Goal: Transaction & Acquisition: Purchase product/service

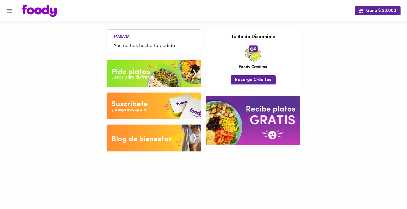
click at [140, 64] on img at bounding box center [154, 73] width 95 height 27
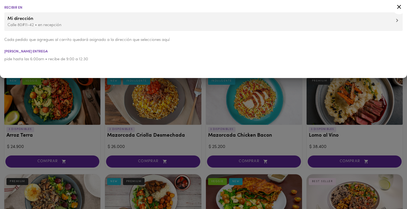
click at [104, 102] on div at bounding box center [203, 104] width 407 height 209
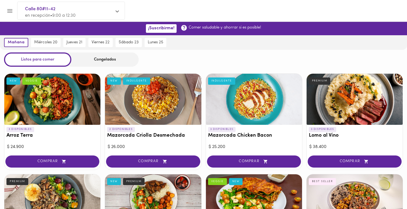
click at [86, 65] on div "Congelados" at bounding box center [104, 60] width 67 height 14
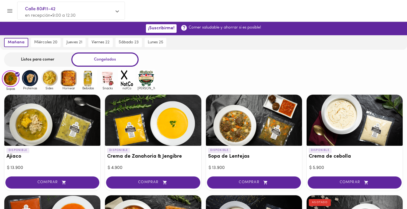
click at [89, 80] on img at bounding box center [88, 78] width 18 height 18
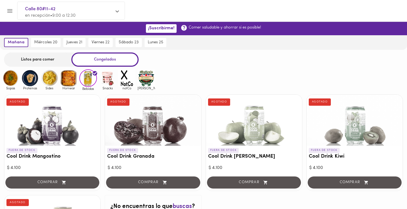
click at [148, 83] on img at bounding box center [147, 78] width 18 height 18
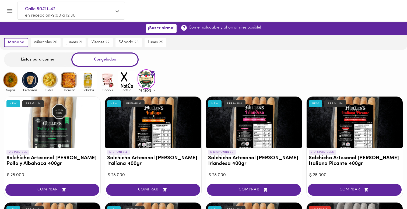
click at [130, 83] on img at bounding box center [127, 80] width 18 height 18
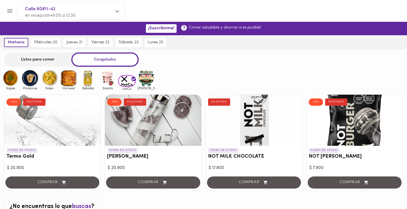
click at [100, 77] on img at bounding box center [108, 78] width 18 height 18
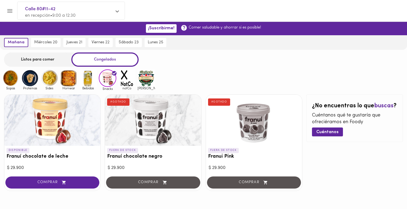
click at [110, 79] on img at bounding box center [108, 78] width 18 height 18
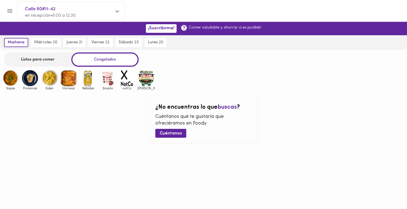
click at [108, 78] on img at bounding box center [108, 78] width 18 height 18
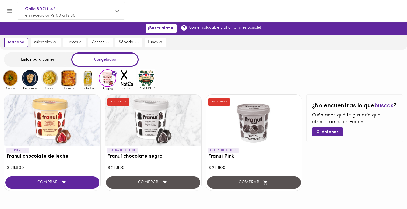
click at [90, 81] on img at bounding box center [88, 78] width 18 height 18
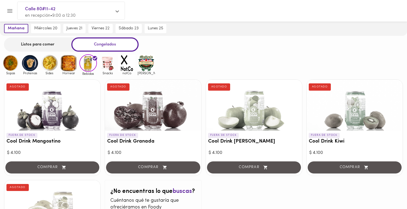
scroll to position [14, 0]
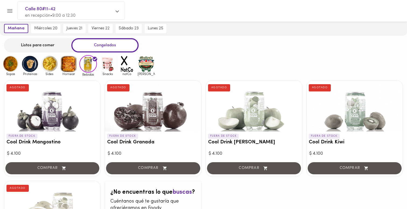
click at [75, 68] on img at bounding box center [69, 64] width 18 height 18
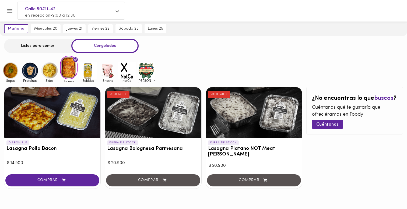
scroll to position [19, 0]
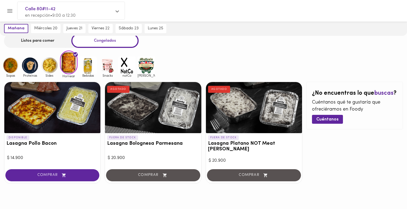
click at [50, 68] on img at bounding box center [50, 66] width 18 height 18
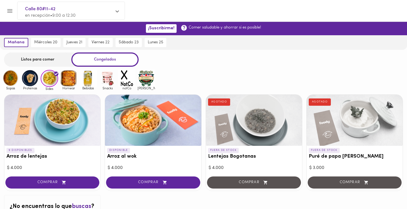
click at [165, 129] on div at bounding box center [153, 120] width 96 height 51
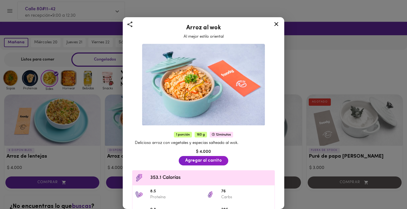
click at [183, 100] on img at bounding box center [203, 85] width 123 height 82
click at [276, 25] on icon at bounding box center [276, 24] width 7 height 7
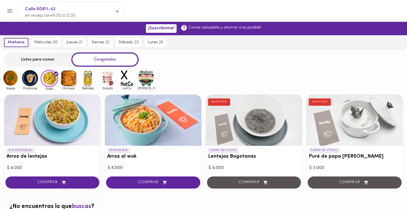
click at [27, 84] on img at bounding box center [30, 78] width 18 height 18
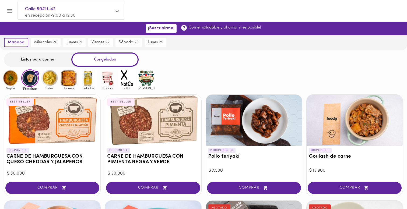
click at [16, 78] on img at bounding box center [11, 78] width 18 height 18
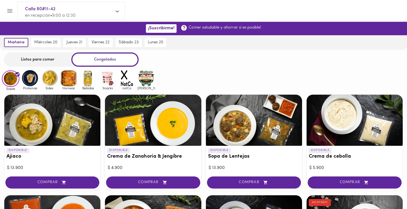
click at [57, 58] on div "Listos para comer" at bounding box center [37, 60] width 67 height 14
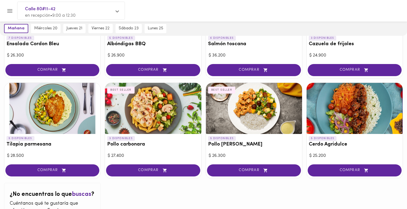
scroll to position [492, 0]
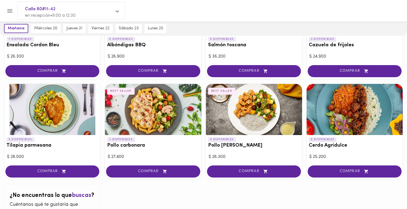
click at [65, 117] on div at bounding box center [52, 109] width 96 height 51
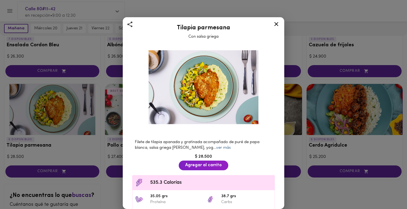
click at [216, 148] on link "ver más" at bounding box center [223, 148] width 15 height 4
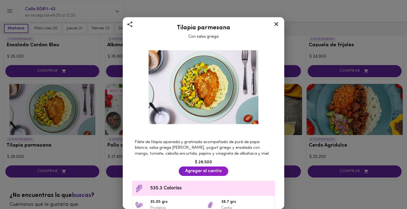
click at [276, 23] on icon at bounding box center [276, 24] width 7 height 7
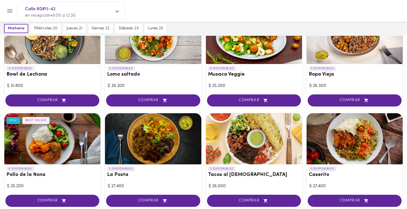
scroll to position [162, 0]
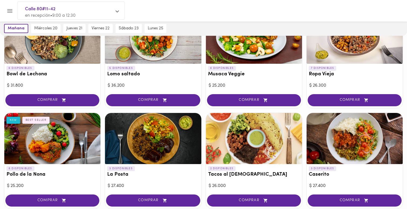
click at [155, 155] on div at bounding box center [153, 138] width 96 height 51
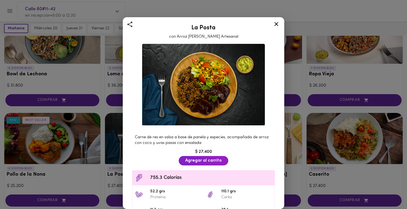
click at [276, 26] on icon at bounding box center [276, 24] width 7 height 7
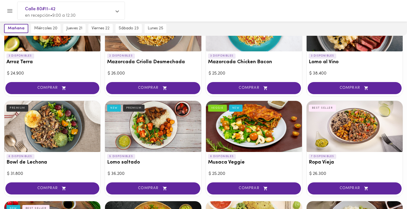
scroll to position [76, 0]
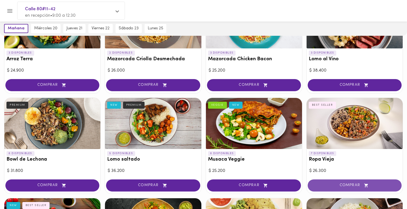
click at [339, 182] on button "COMPRAR" at bounding box center [355, 186] width 94 height 12
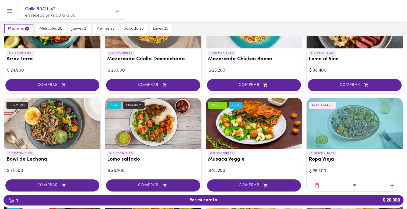
scroll to position [0, 0]
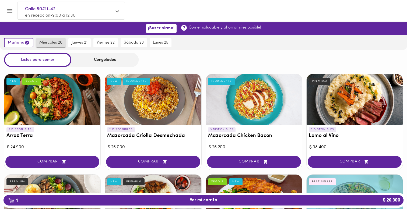
click at [55, 43] on span "miércoles 20" at bounding box center [50, 42] width 23 height 5
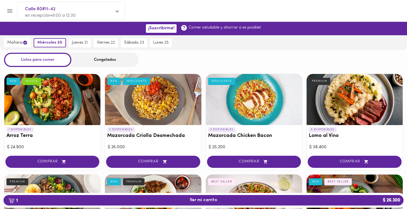
click at [102, 63] on div "Congelados" at bounding box center [104, 60] width 67 height 14
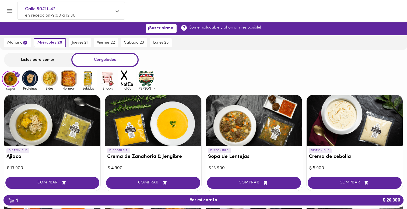
click at [91, 75] on img at bounding box center [88, 79] width 18 height 18
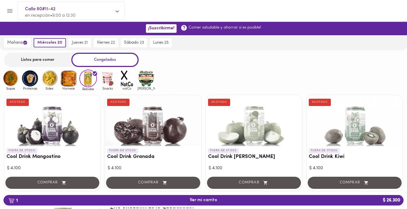
click at [148, 82] on img at bounding box center [147, 79] width 18 height 18
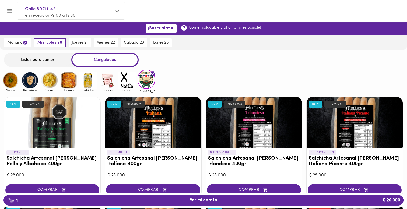
click at [127, 81] on img at bounding box center [127, 81] width 18 height 18
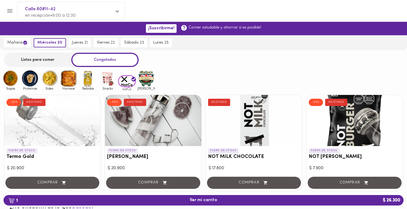
click at [102, 81] on img at bounding box center [108, 79] width 18 height 18
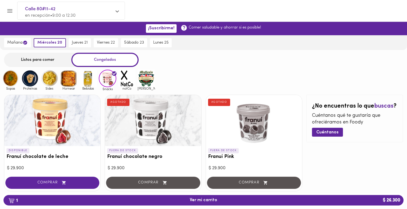
click at [87, 78] on img at bounding box center [88, 79] width 18 height 18
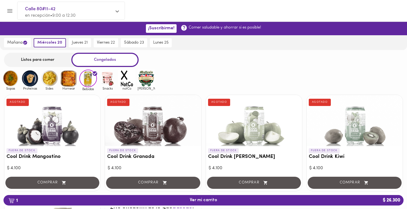
click at [72, 76] on img at bounding box center [69, 79] width 18 height 18
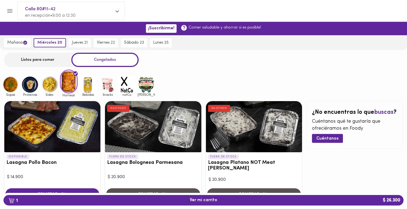
click at [49, 79] on img at bounding box center [50, 85] width 18 height 18
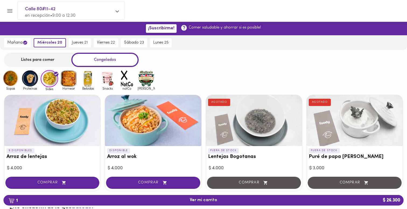
click at [32, 79] on img at bounding box center [30, 79] width 18 height 18
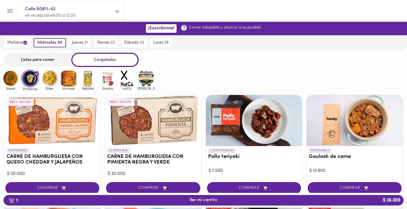
click at [5, 82] on div at bounding box center [2, 104] width 5 height 209
click at [10, 82] on img at bounding box center [11, 79] width 18 height 18
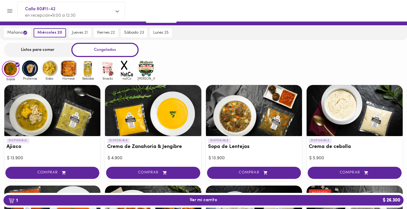
scroll to position [6, 0]
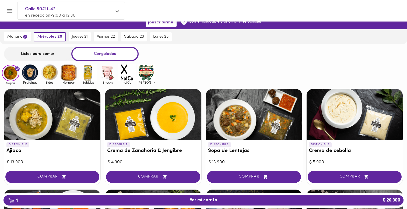
click at [33, 74] on img at bounding box center [30, 73] width 18 height 18
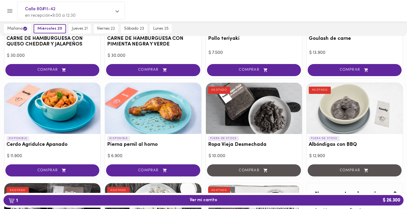
scroll to position [122, 0]
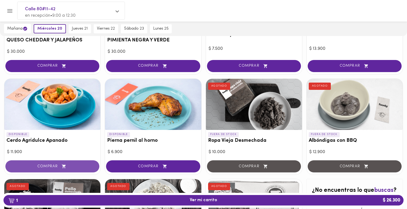
click at [81, 168] on span "COMPRAR" at bounding box center [52, 166] width 81 height 5
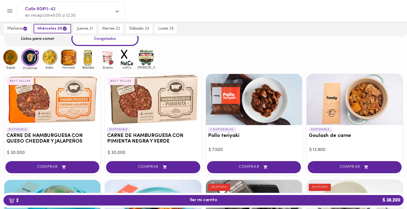
scroll to position [0, 0]
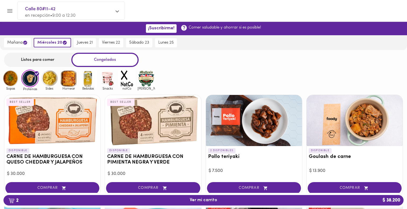
click at [51, 81] on img at bounding box center [50, 79] width 18 height 18
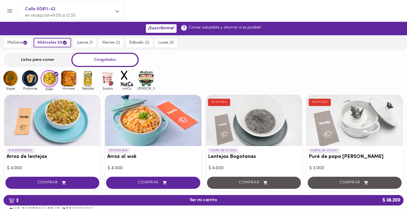
click at [68, 79] on img at bounding box center [69, 79] width 18 height 18
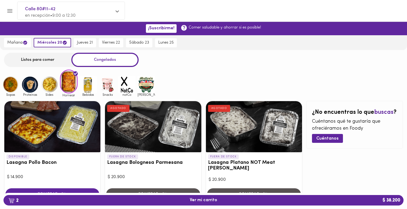
click at [83, 85] on img at bounding box center [88, 85] width 18 height 18
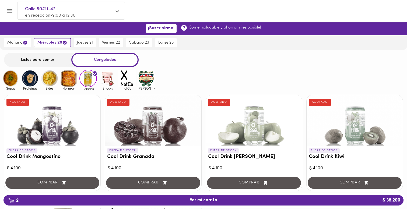
click at [105, 83] on img at bounding box center [108, 79] width 18 height 18
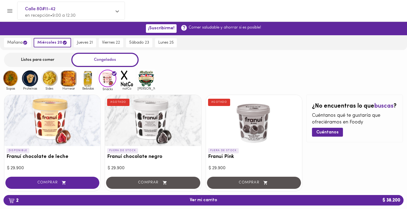
click at [124, 80] on img at bounding box center [127, 79] width 18 height 18
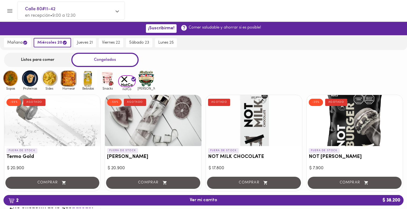
click at [11, 79] on img at bounding box center [11, 79] width 18 height 18
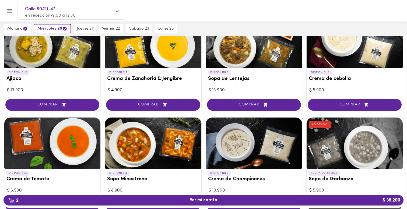
scroll to position [77, 0]
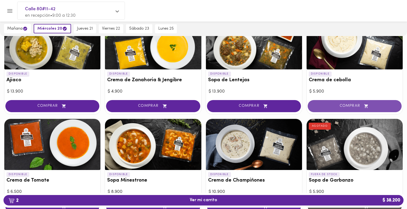
click at [333, 105] on span "COMPRAR" at bounding box center [355, 106] width 81 height 5
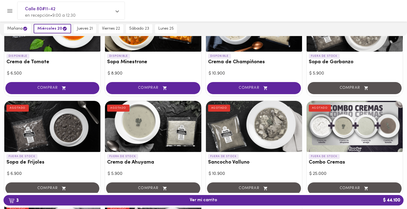
scroll to position [0, 0]
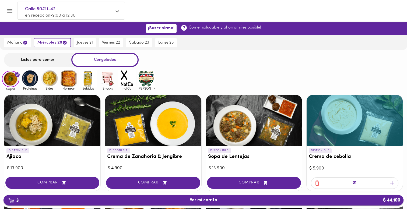
click at [228, 200] on span "3 Ver mi carrito $ 44.100" at bounding box center [204, 200] width 392 height 5
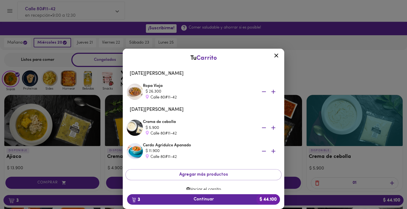
click at [276, 55] on icon at bounding box center [276, 56] width 4 height 4
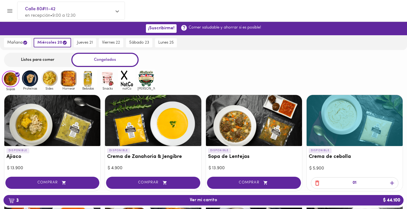
click at [105, 80] on img at bounding box center [108, 79] width 18 height 18
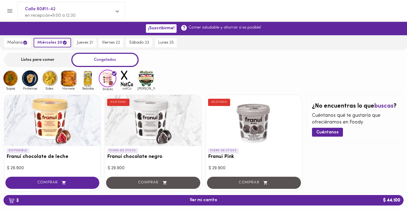
click at [12, 81] on img at bounding box center [11, 79] width 18 height 18
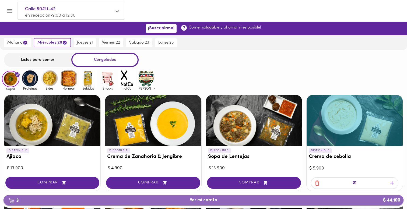
click at [124, 203] on span "3 Ver mi carrito $ 44.100" at bounding box center [204, 200] width 392 height 5
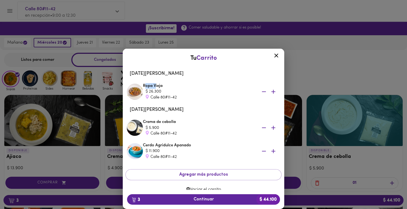
drag, startPoint x: 146, startPoint y: 86, endPoint x: 156, endPoint y: 86, distance: 10.0
click at [156, 86] on div "Ropa Vieja $ 26.300 Calle 80#11-42" at bounding box center [211, 91] width 137 height 17
drag, startPoint x: 144, startPoint y: 111, endPoint x: 172, endPoint y: 111, distance: 27.7
click at [172, 111] on li "[DATE][PERSON_NAME]" at bounding box center [204, 109] width 156 height 13
click at [296, 68] on div "Tu Carrito [DATE][PERSON_NAME] Ropa Vieja $ 26.300 Calle 80#11-42 [DATE][PERSON…" at bounding box center [203, 121] width 407 height 178
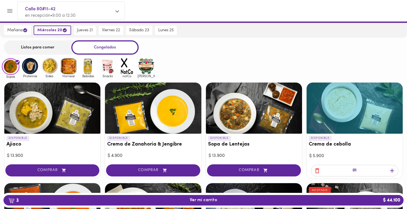
scroll to position [13, 0]
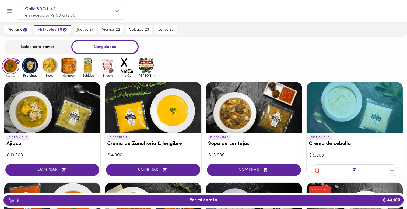
click at [297, 201] on span "3 Ver mi carrito $ 44.100" at bounding box center [204, 200] width 392 height 5
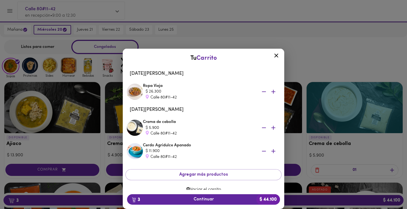
click at [277, 56] on icon at bounding box center [276, 56] width 4 height 4
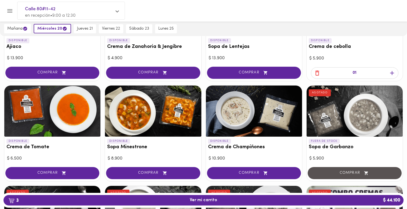
scroll to position [112, 0]
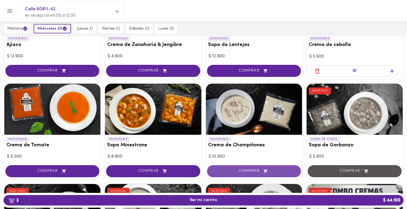
click at [246, 171] on span "COMPRAR" at bounding box center [254, 171] width 81 height 5
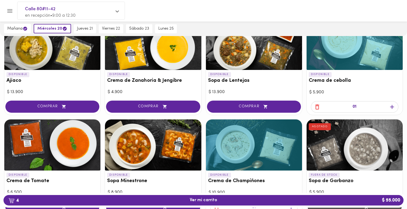
scroll to position [74, 0]
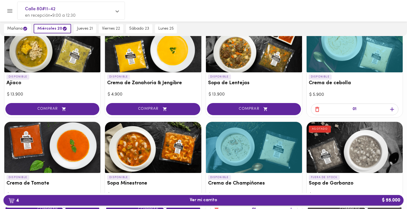
click at [289, 201] on span "4 Ver mi carrito $ 55.000" at bounding box center [204, 200] width 392 height 5
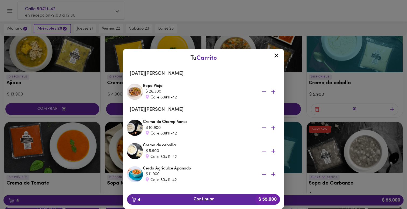
click at [274, 59] on div at bounding box center [276, 56] width 13 height 13
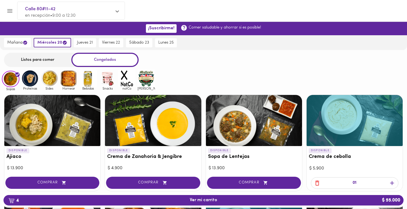
click at [33, 76] on img at bounding box center [30, 79] width 18 height 18
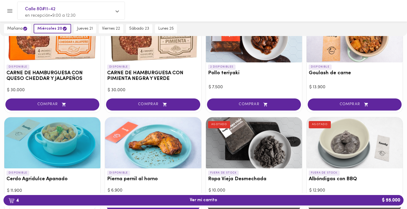
scroll to position [225, 0]
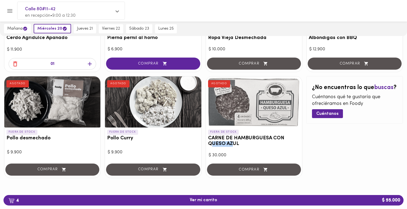
drag, startPoint x: 211, startPoint y: 141, endPoint x: 232, endPoint y: 147, distance: 21.1
click at [232, 147] on h3 "CARNE DE HAMBURGUESA CON QUESO AZUL" at bounding box center [254, 141] width 92 height 11
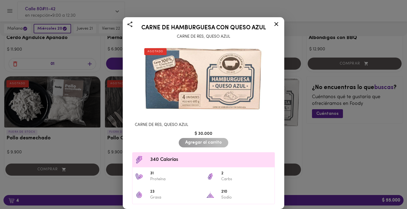
click at [276, 24] on icon at bounding box center [276, 24] width 4 height 4
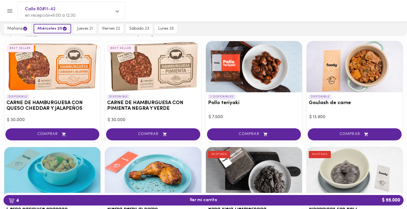
scroll to position [41, 0]
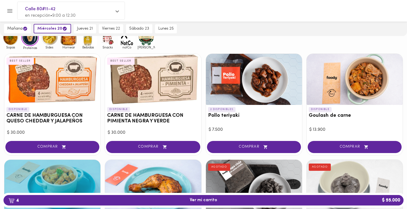
click at [50, 43] on img at bounding box center [50, 38] width 18 height 18
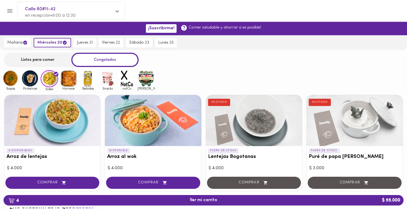
click at [85, 116] on div at bounding box center [52, 120] width 96 height 51
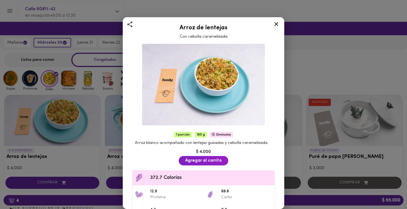
click at [277, 25] on icon at bounding box center [276, 24] width 7 height 7
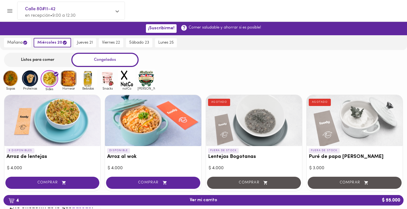
click at [155, 127] on div at bounding box center [153, 120] width 96 height 51
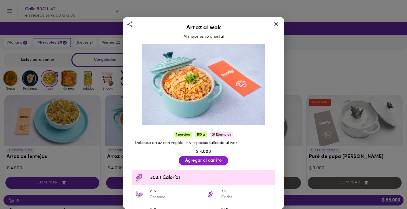
click at [276, 24] on icon at bounding box center [276, 24] width 4 height 4
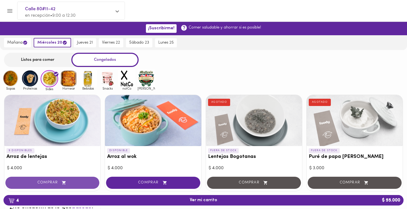
click at [81, 180] on button "COMPRAR" at bounding box center [52, 183] width 94 height 12
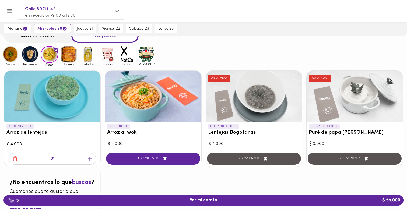
scroll to position [19, 0]
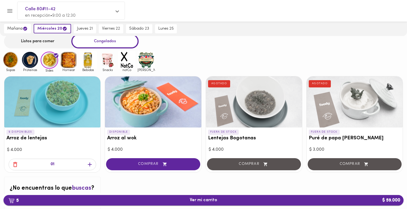
click at [219, 200] on span "5 Ver mi carrito $ 59.000" at bounding box center [204, 200] width 392 height 5
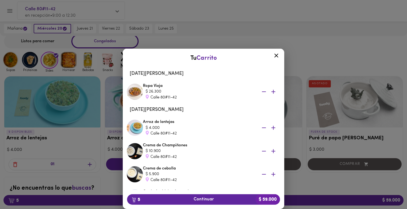
scroll to position [54, 0]
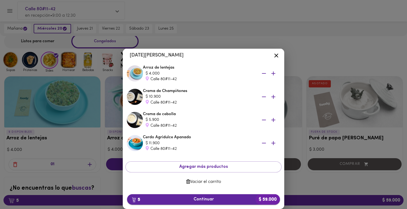
click at [218, 199] on span "5 Continuar $ 59.000" at bounding box center [203, 199] width 144 height 5
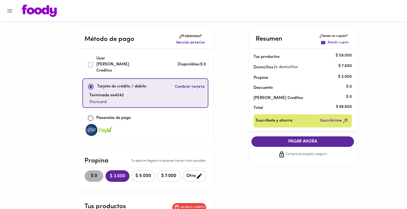
click at [88, 174] on span "$ 0" at bounding box center [94, 176] width 12 height 5
click at [276, 142] on span "PAGAR AHORA" at bounding box center [303, 141] width 92 height 5
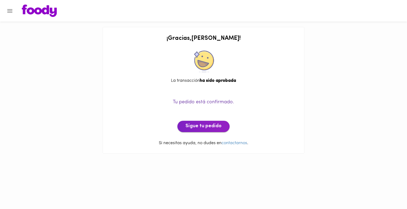
click at [215, 126] on span "Sigue tu pedido" at bounding box center [204, 127] width 36 height 6
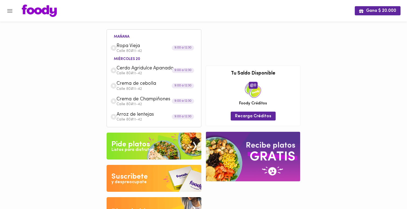
click at [178, 122] on div "Arroz de lentejas Calle 80#11-42" at bounding box center [154, 116] width 89 height 15
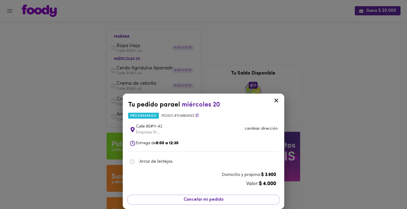
click at [220, 84] on div "Tu pedido para el [DATE] 20 programado Pedido # Yu9bE8iSvz [STREET_ADDRESS]... …" at bounding box center [203, 104] width 407 height 209
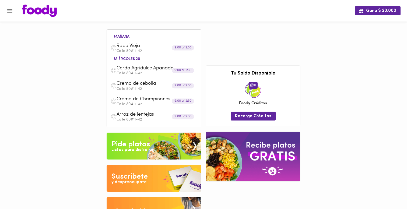
click at [137, 51] on p "Calle 80#11-42" at bounding box center [157, 51] width 81 height 4
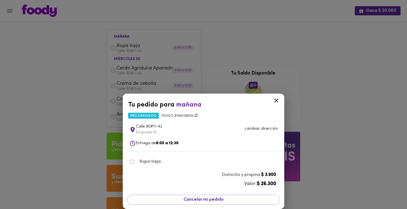
click at [48, 62] on div "Tu pedido para [DATE] programado Pedido # sNAi3iBXs6 [STREET_ADDRESS]... cambia…" at bounding box center [203, 104] width 407 height 209
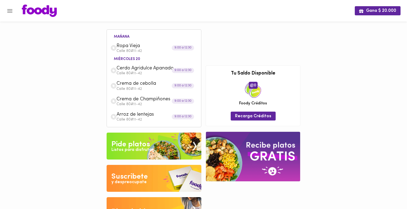
click at [55, 44] on div "Gana $ 20.000 [DATE] Ropa Vieja Calle 80#11-42 9:00 a 12:30 [DATE] 20 Cerdo Agr…" at bounding box center [203, 116] width 407 height 232
click at [138, 138] on img at bounding box center [154, 146] width 95 height 27
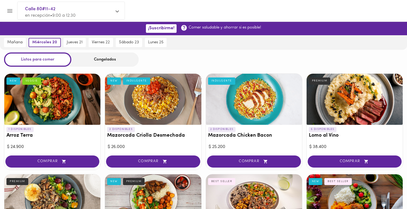
click at [11, 13] on icon "Menu" at bounding box center [9, 11] width 7 height 7
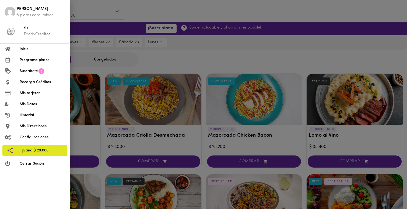
click at [31, 48] on span "Inicio" at bounding box center [43, 49] width 46 height 6
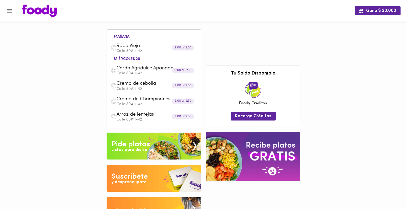
click at [154, 45] on span "Ropa Vieja" at bounding box center [148, 46] width 62 height 6
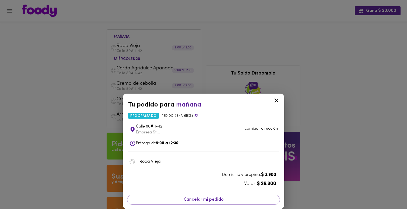
click at [148, 59] on div "Tu pedido para [DATE] programado Pedido # sNAi3iBXs6 [STREET_ADDRESS]... cambia…" at bounding box center [203, 104] width 407 height 209
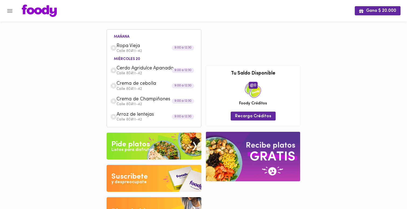
click at [157, 76] on div "Cerdo Agridulce Apanado Calle 80#11-42" at bounding box center [154, 70] width 89 height 15
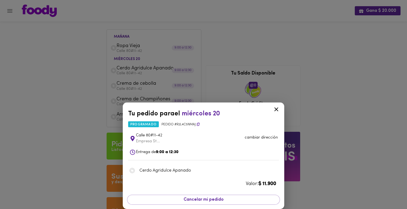
click at [151, 72] on div "Tu pedido para el [DATE] 20 programado Pedido # R2L4c5Nmaj [STREET_ADDRESS]... …" at bounding box center [203, 104] width 407 height 209
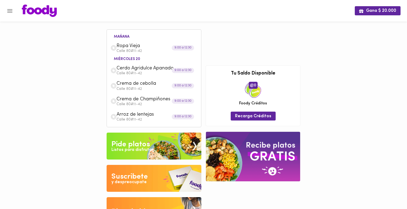
click at [155, 71] on span "Cerdo Agridulce Apanado" at bounding box center [148, 68] width 62 height 6
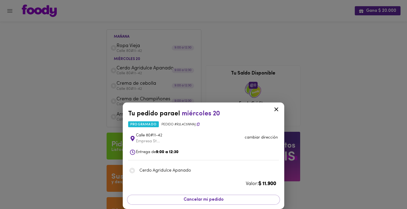
click at [121, 85] on div "Tu pedido para el [DATE] 20 programado Pedido # R2L4c5Nmaj [STREET_ADDRESS]... …" at bounding box center [203, 104] width 407 height 209
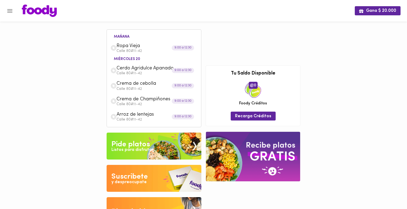
click at [160, 85] on span "Crema de cebolla" at bounding box center [148, 84] width 62 height 6
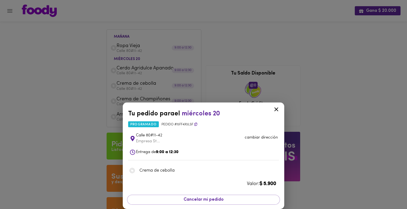
click at [159, 94] on div "Tu pedido para el [DATE] 20 programado Pedido # i5Ff4X5LsF [STREET_ADDRESS]... …" at bounding box center [203, 104] width 407 height 209
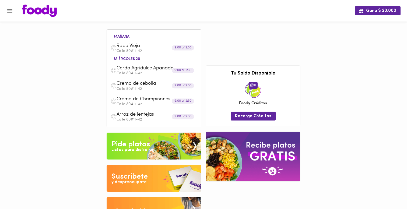
click at [165, 101] on span "Crema de Champiñones" at bounding box center [148, 99] width 62 height 6
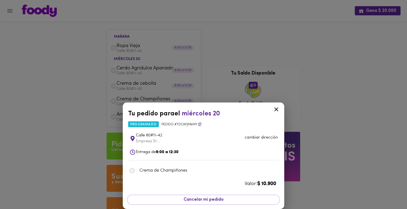
click at [96, 129] on div "Tu pedido para el [DATE] 20 programado Pedido # tdCaFjm6My [STREET_ADDRESS]... …" at bounding box center [203, 104] width 407 height 209
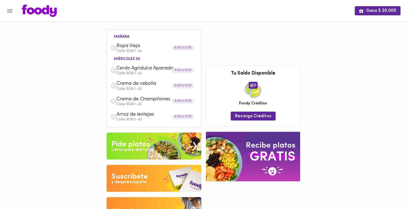
click at [159, 119] on p "Calle 80#11-42" at bounding box center [157, 120] width 81 height 4
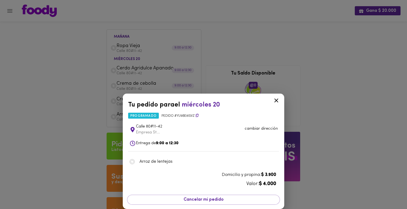
click at [90, 67] on div "Tu pedido para el [DATE] 20 programado Pedido # Yu9bE8iSvz [STREET_ADDRESS]... …" at bounding box center [203, 104] width 407 height 209
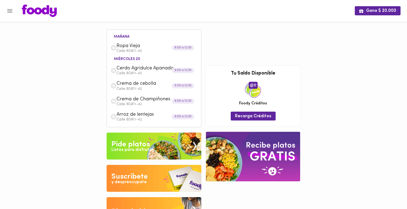
click at [11, 15] on button "Menu" at bounding box center [9, 10] width 13 height 13
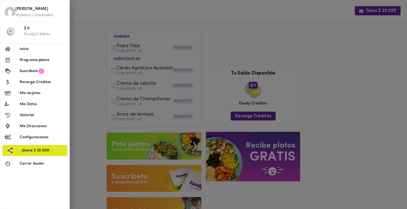
click at [28, 48] on span "Inicio" at bounding box center [43, 49] width 46 height 6
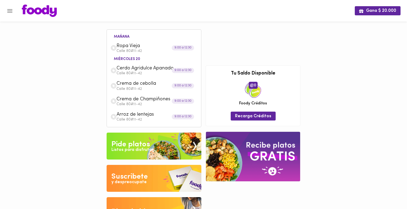
click at [123, 138] on img at bounding box center [154, 146] width 95 height 27
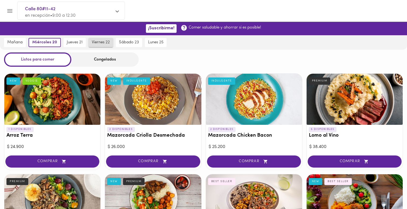
click at [112, 41] on button "viernes 22" at bounding box center [101, 42] width 25 height 9
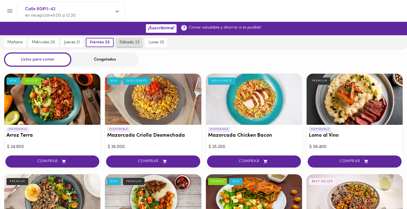
click at [124, 43] on span "sábado 23" at bounding box center [130, 42] width 20 height 5
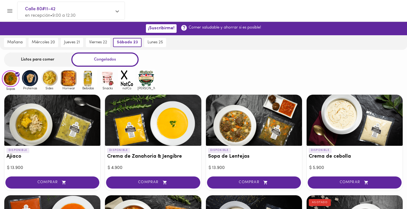
click at [109, 77] on img at bounding box center [108, 78] width 18 height 18
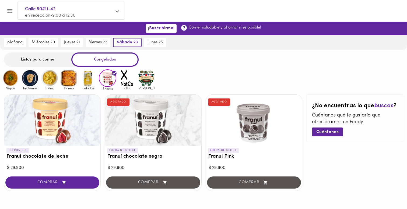
click at [87, 82] on img at bounding box center [88, 78] width 18 height 18
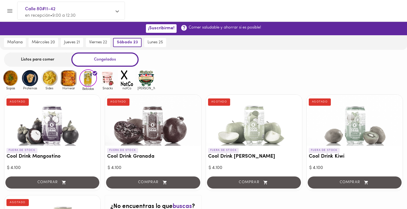
click at [65, 80] on img at bounding box center [69, 78] width 18 height 18
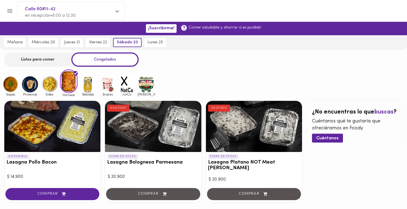
click at [49, 83] on img at bounding box center [50, 85] width 18 height 18
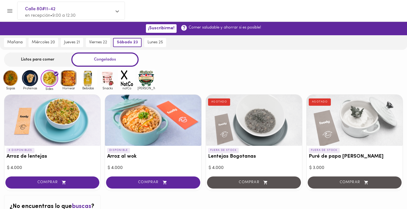
click at [151, 82] on img at bounding box center [147, 78] width 18 height 18
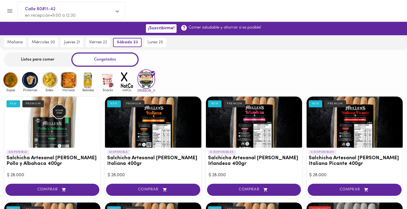
click at [62, 79] on img at bounding box center [69, 80] width 18 height 18
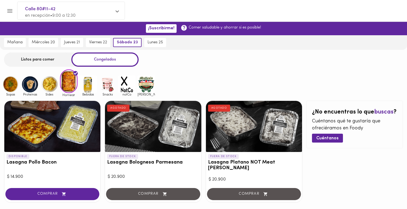
click at [55, 86] on img at bounding box center [50, 85] width 18 height 18
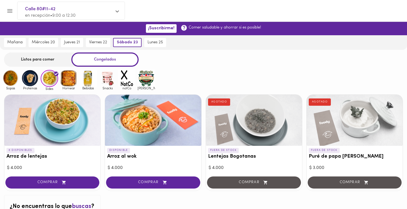
click at [91, 81] on img at bounding box center [88, 78] width 18 height 18
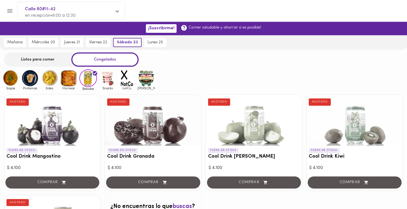
click at [26, 88] on span "Proteinas" at bounding box center [30, 88] width 18 height 4
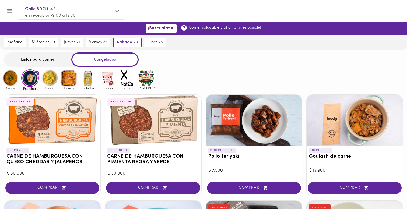
click at [150, 75] on img at bounding box center [147, 78] width 18 height 18
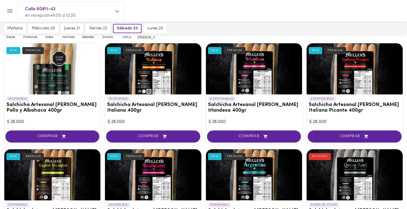
scroll to position [53, 0]
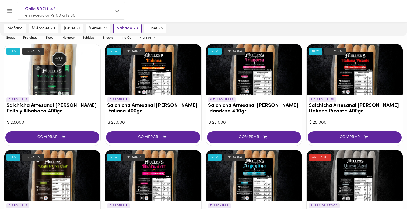
click at [156, 78] on div at bounding box center [153, 69] width 96 height 51
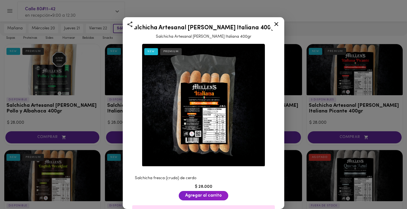
click at [219, 97] on img at bounding box center [203, 105] width 123 height 123
click at [277, 25] on icon at bounding box center [276, 24] width 4 height 4
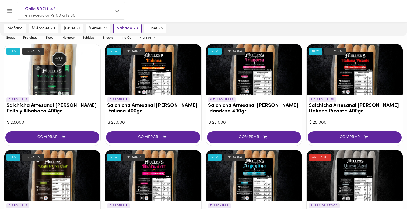
click at [67, 172] on div at bounding box center [52, 175] width 96 height 51
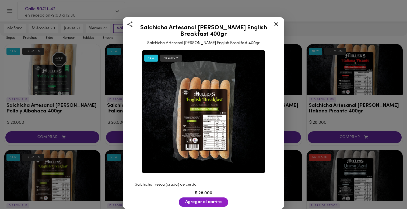
click at [277, 24] on icon at bounding box center [276, 24] width 7 height 7
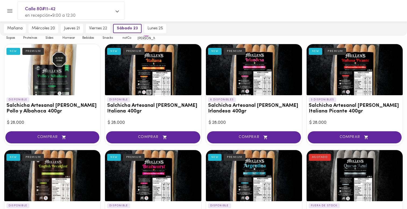
click at [277, 27] on div "[DATE] [DATE] 20 [DATE] 21 [DATE] 22 [DATE] 23 [DATE] 25" at bounding box center [203, 28] width 407 height 15
